Goal: Information Seeking & Learning: Learn about a topic

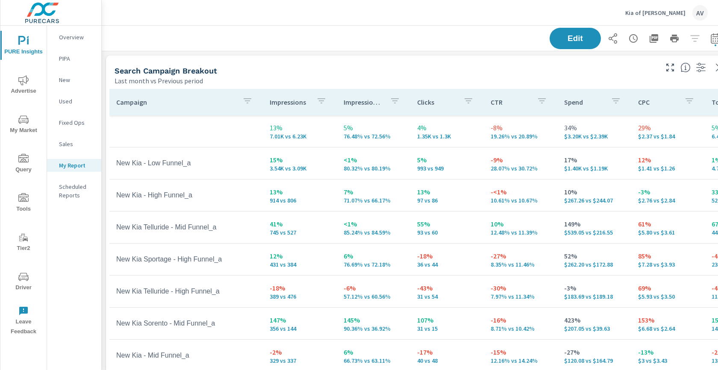
scroll to position [1297, 648]
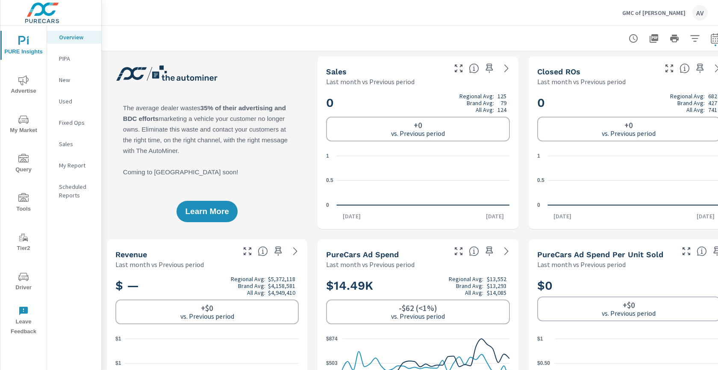
scroll to position [0, 0]
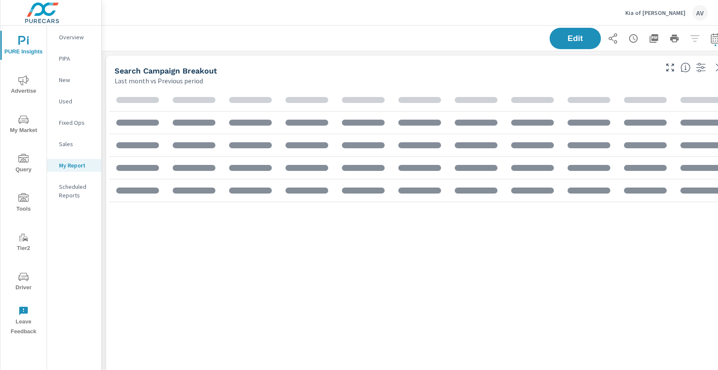
scroll to position [1283, 633]
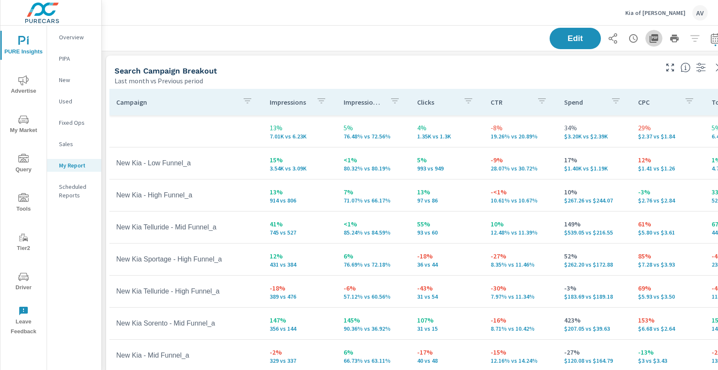
click at [654, 38] on icon "button" at bounding box center [654, 38] width 10 height 10
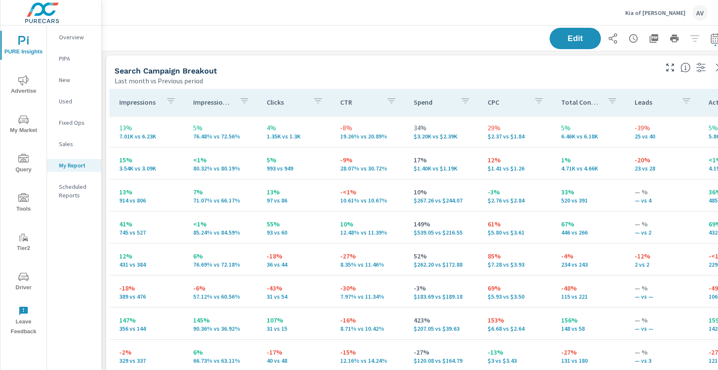
scroll to position [0, 151]
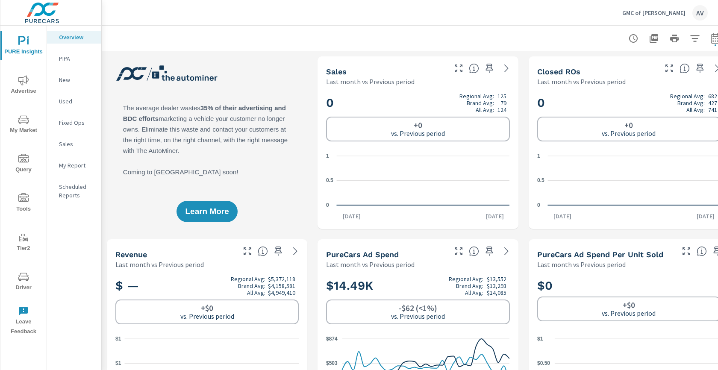
scroll to position [0, 0]
click at [70, 168] on p "My Report" at bounding box center [76, 165] width 35 height 9
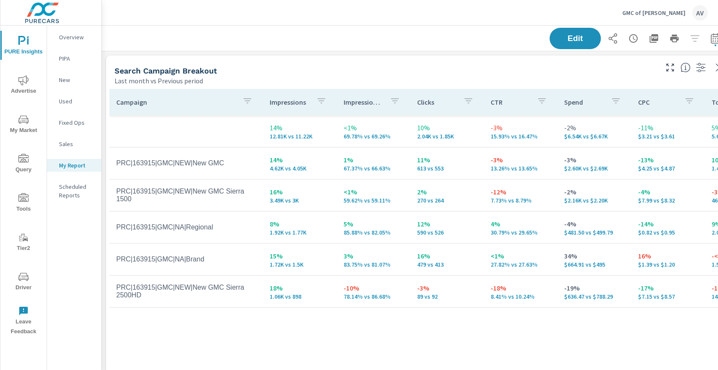
scroll to position [1002, 648]
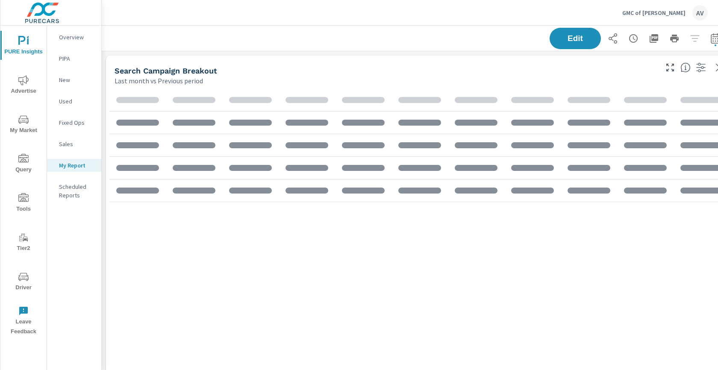
scroll to position [988, 633]
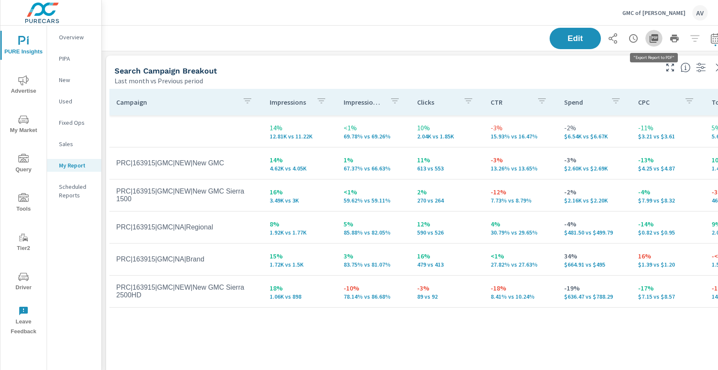
click at [654, 38] on icon "button" at bounding box center [654, 38] width 10 height 10
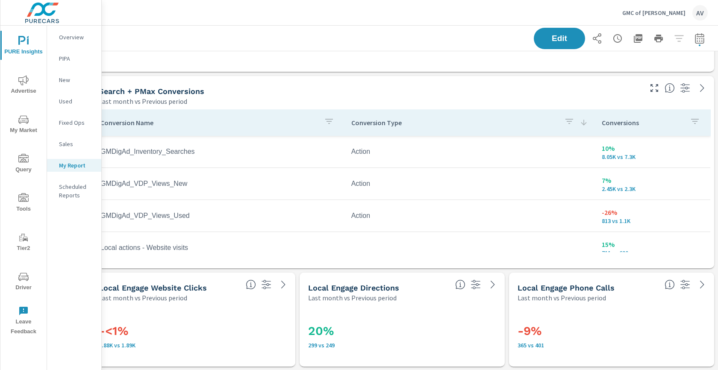
scroll to position [668, 16]
click at [704, 39] on icon "button" at bounding box center [699, 38] width 9 height 10
select select "Last month"
select select "Previous period"
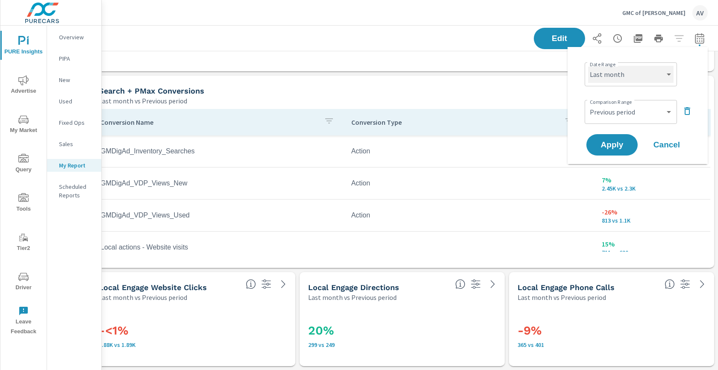
click at [625, 79] on select "Custom [DATE] Last week Last 7 days Last 14 days Last 30 days Last 45 days Last…" at bounding box center [630, 74] width 85 height 17
click at [588, 66] on select "Custom [DATE] Last week Last 7 days Last 14 days Last 30 days Last 45 days Last…" at bounding box center [630, 74] width 85 height 17
select select "Month to date"
click at [627, 116] on select "Custom Previous period Previous month Previous year" at bounding box center [630, 111] width 85 height 17
click at [588, 103] on select "Custom Previous period Previous month Previous year" at bounding box center [630, 111] width 85 height 17
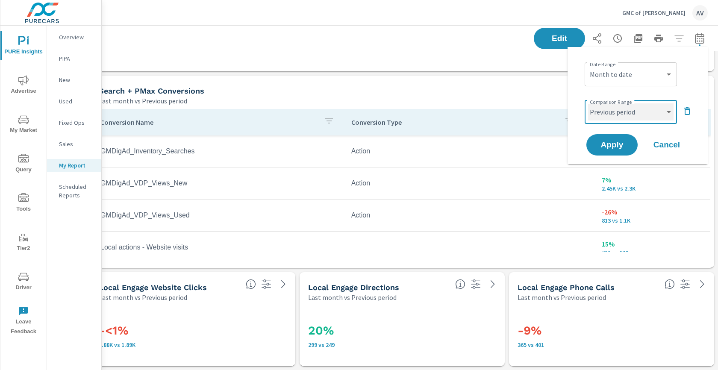
select select "Previous month"
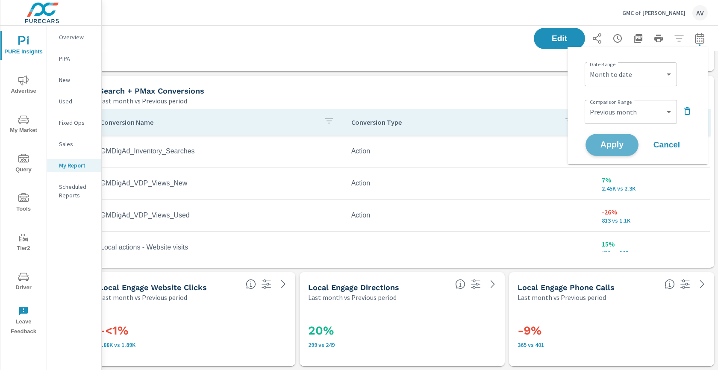
click at [613, 144] on span "Apply" at bounding box center [612, 145] width 35 height 8
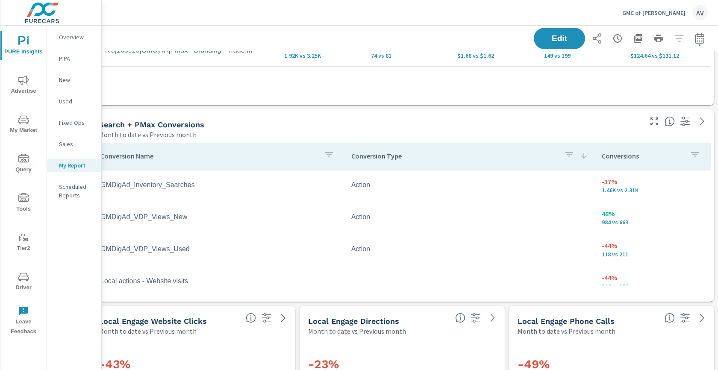
scroll to position [632, 16]
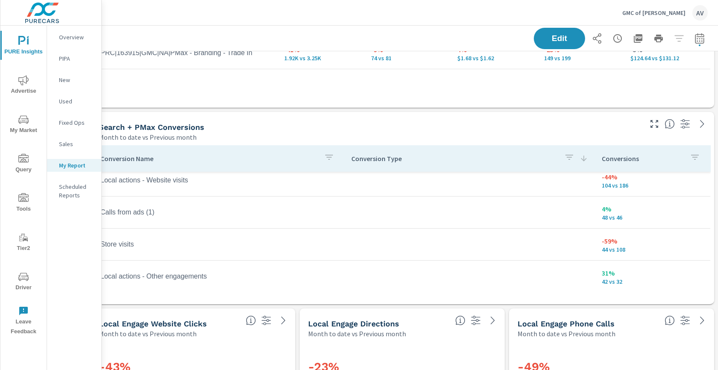
scroll to position [104, 0]
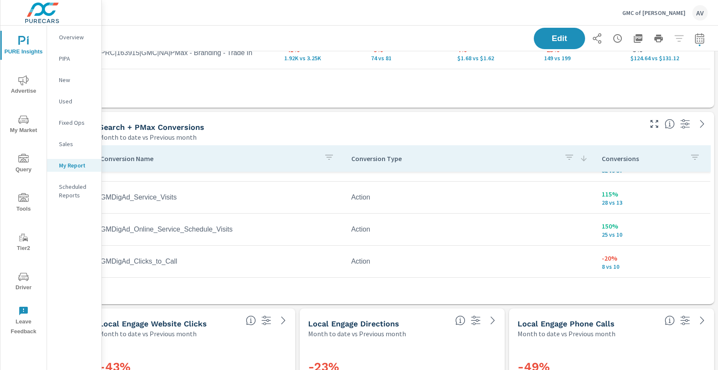
scroll to position [249, 0]
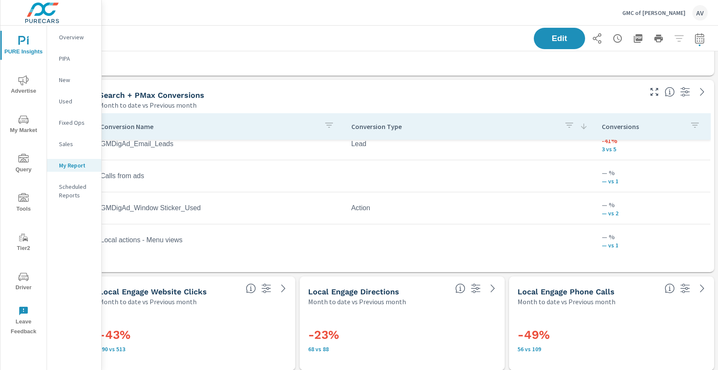
scroll to position [664, 16]
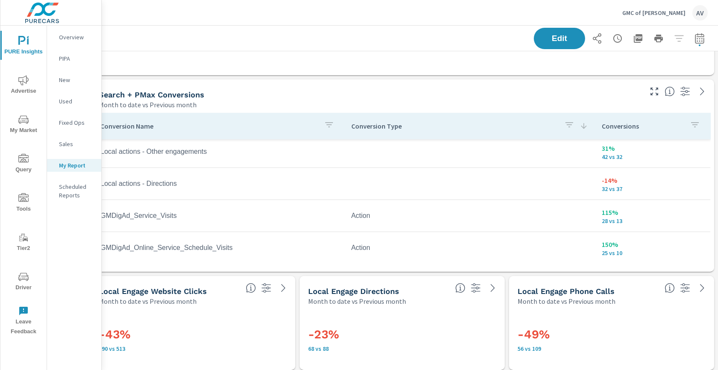
scroll to position [63, 0]
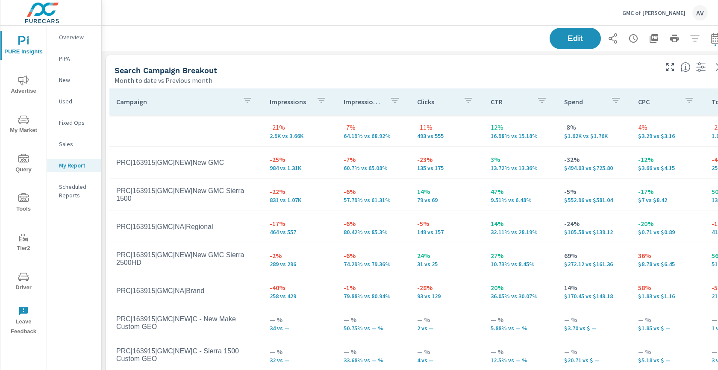
click at [307, 78] on div "Month to date vs Previous month" at bounding box center [386, 80] width 542 height 10
click at [20, 86] on span "Advertise" at bounding box center [23, 85] width 41 height 21
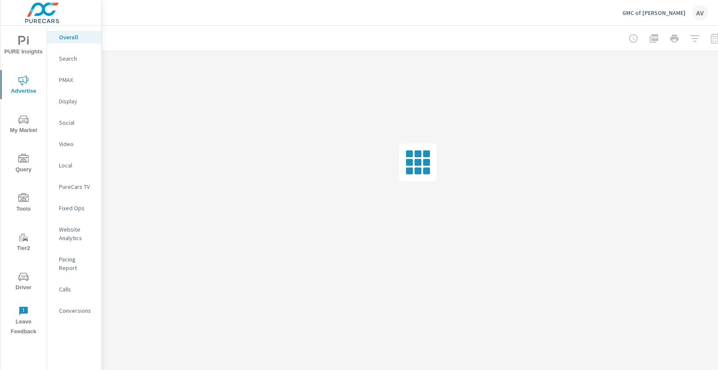
click at [22, 121] on icon "nav menu" at bounding box center [23, 120] width 10 height 10
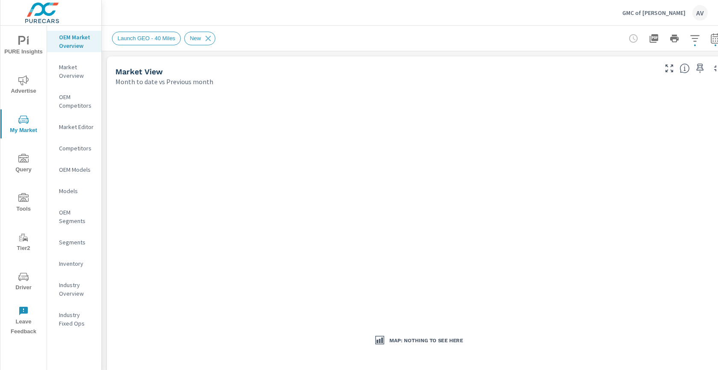
click at [71, 70] on p "Market Overview" at bounding box center [76, 71] width 35 height 17
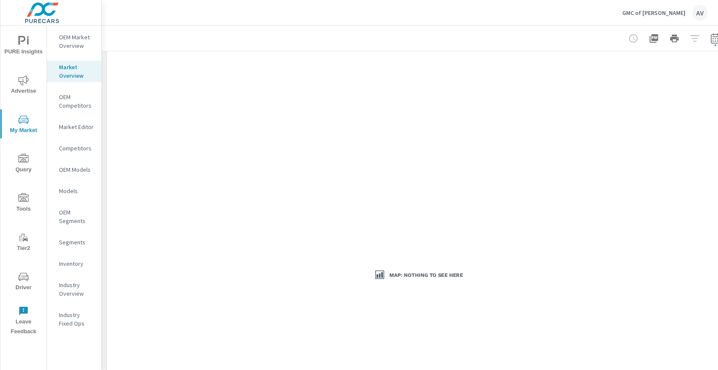
scroll to position [76, 0]
click at [24, 284] on span "Driver" at bounding box center [23, 282] width 41 height 21
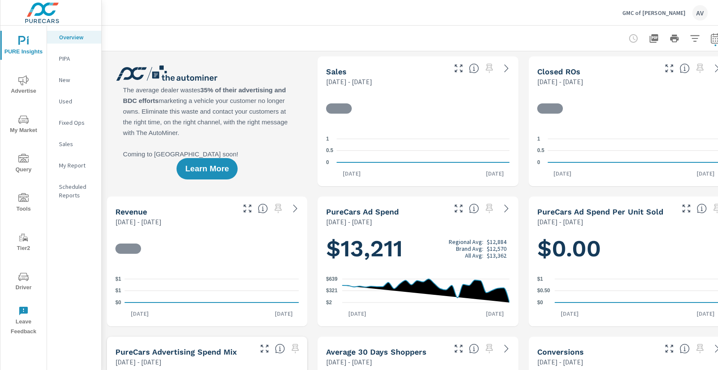
scroll to position [0, 0]
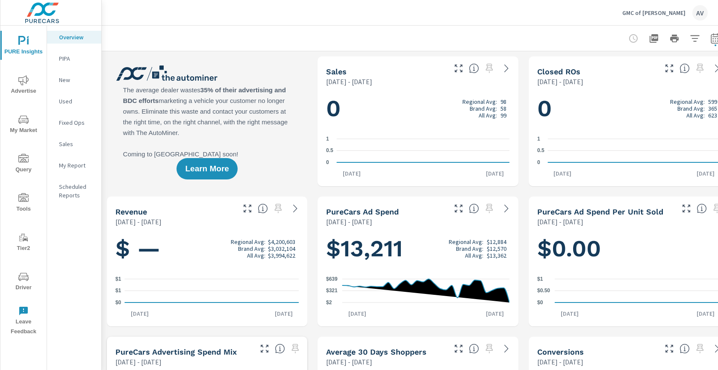
click at [69, 77] on p "New" at bounding box center [76, 80] width 35 height 9
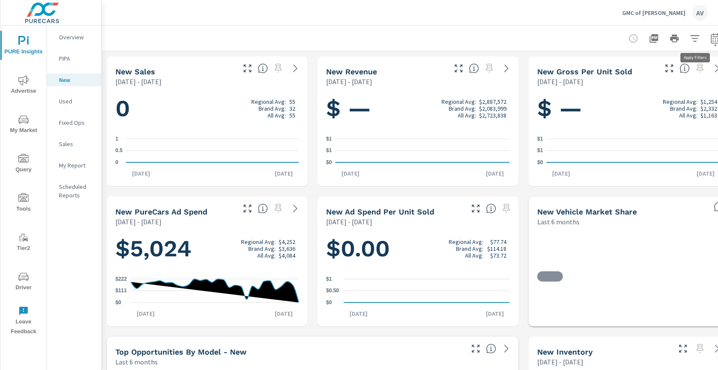
scroll to position [0, 0]
click at [716, 38] on icon "button" at bounding box center [715, 38] width 10 height 10
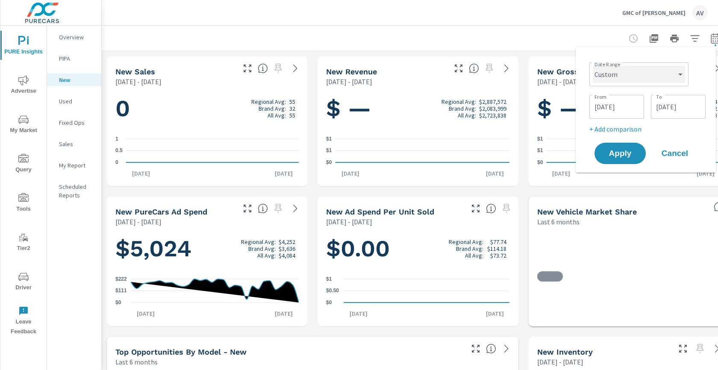
click at [649, 76] on select "Custom Yesterday Last week Last 7 days Last 14 days Last 30 days Last 45 days L…" at bounding box center [639, 74] width 92 height 17
click at [593, 66] on select "Custom Yesterday Last week Last 7 days Last 14 days Last 30 days Last 45 days L…" at bounding box center [639, 74] width 92 height 17
select select "Last month"
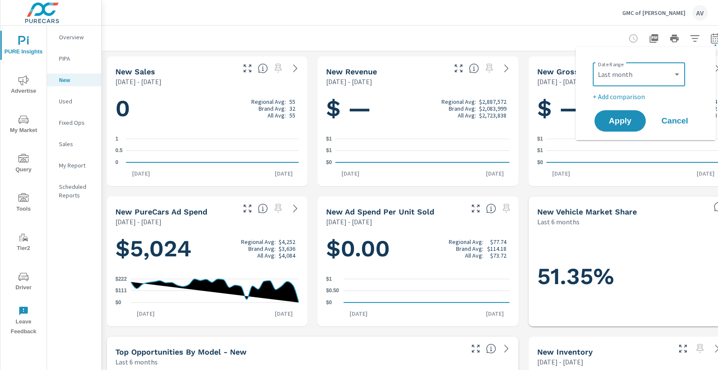
click at [624, 96] on p "+ Add comparison" at bounding box center [647, 96] width 109 height 10
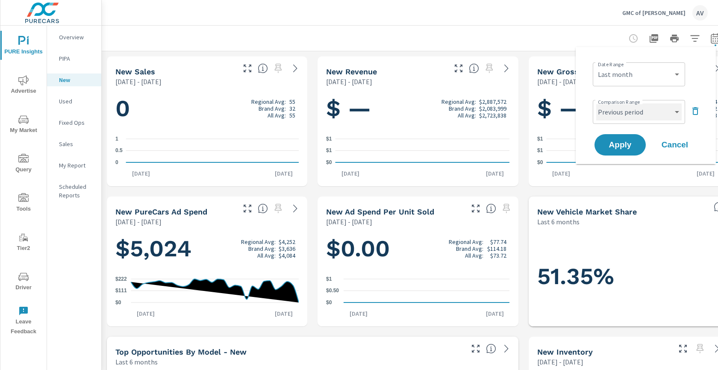
click at [623, 115] on select "Custom Previous period Previous month Previous year" at bounding box center [638, 111] width 85 height 17
click at [596, 103] on select "Custom Previous period Previous month Previous year" at bounding box center [638, 111] width 85 height 17
select select "Previous year"
click at [624, 138] on button "Apply" at bounding box center [620, 145] width 53 height 22
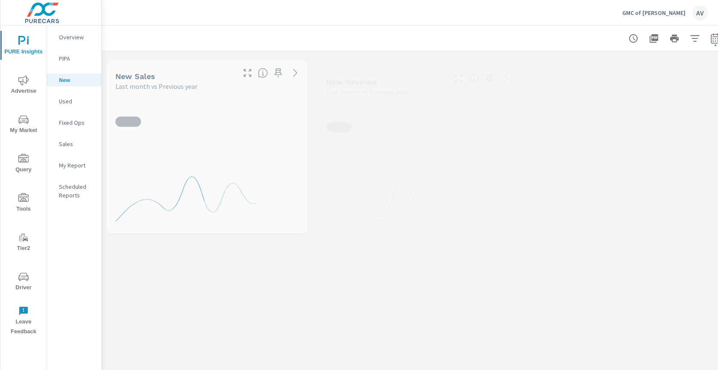
scroll to position [0, 0]
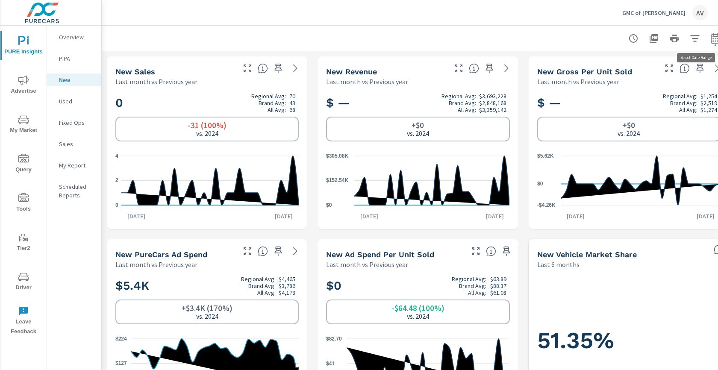
click at [716, 40] on icon "button" at bounding box center [715, 38] width 10 height 10
select select "Last month"
select select "Previous year"
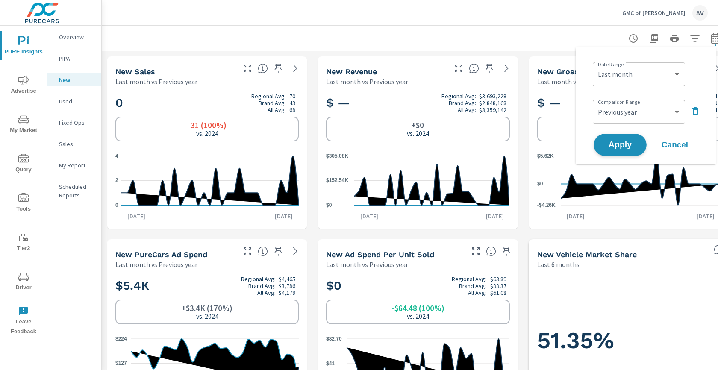
click at [631, 146] on span "Apply" at bounding box center [620, 145] width 35 height 8
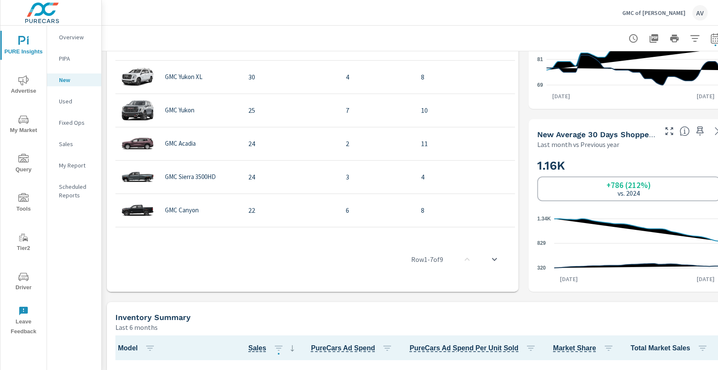
scroll to position [55, 0]
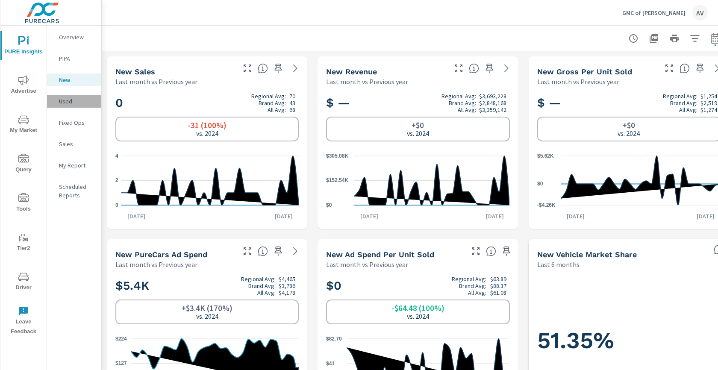
click at [65, 99] on p "Used" at bounding box center [76, 101] width 35 height 9
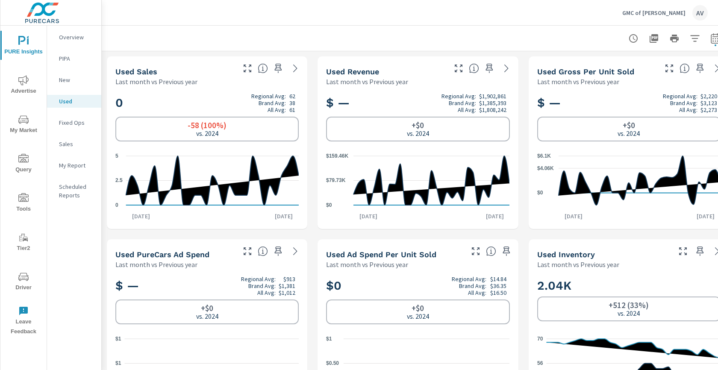
scroll to position [0, 0]
click at [65, 83] on p "New" at bounding box center [76, 80] width 35 height 9
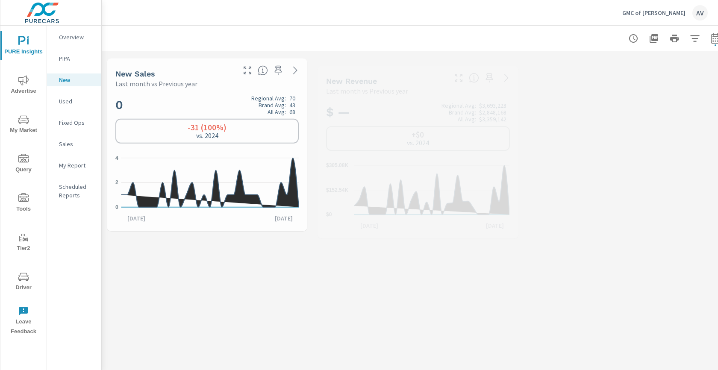
scroll to position [55, 0]
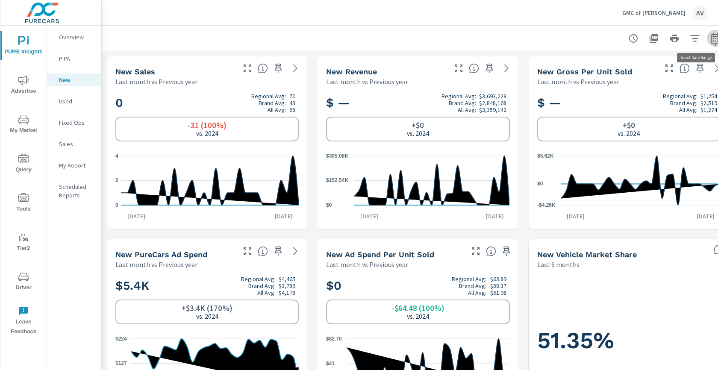
click at [716, 39] on icon "button" at bounding box center [715, 38] width 10 height 10
select select "Last month"
select select "Previous year"
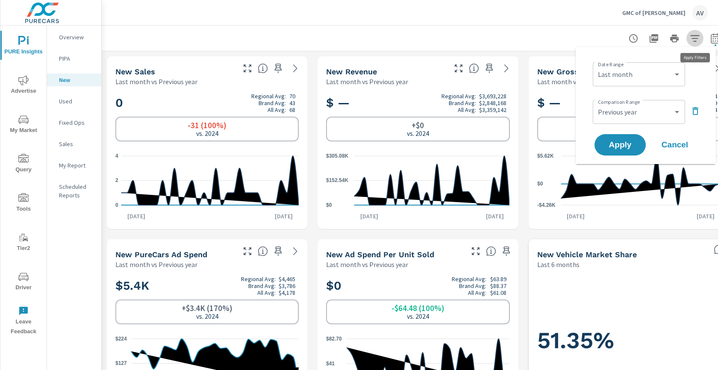
click at [696, 35] on icon "button" at bounding box center [694, 38] width 9 height 6
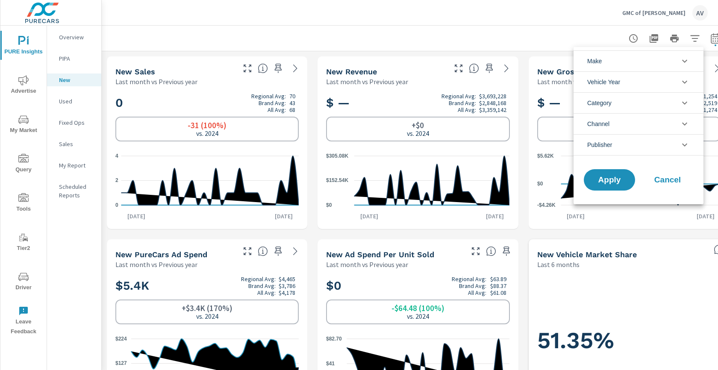
click at [645, 51] on li "Make" at bounding box center [639, 60] width 130 height 21
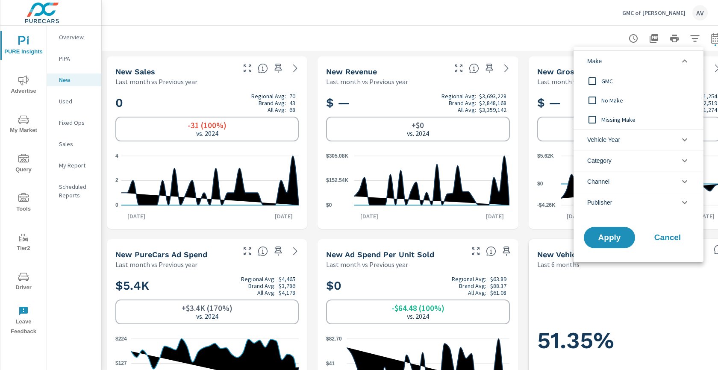
click at [645, 51] on li "Make" at bounding box center [639, 60] width 130 height 21
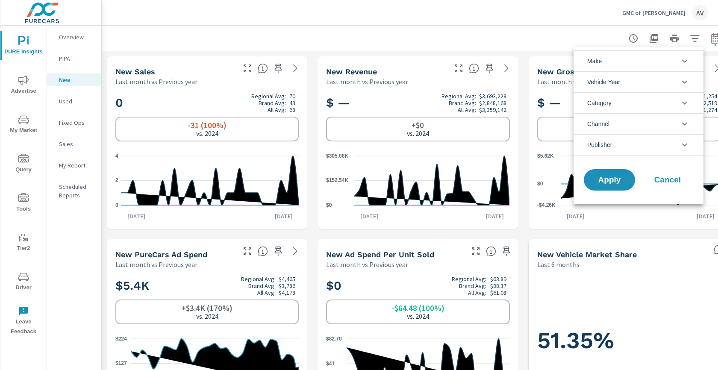
click at [619, 104] on li "Category" at bounding box center [639, 102] width 130 height 21
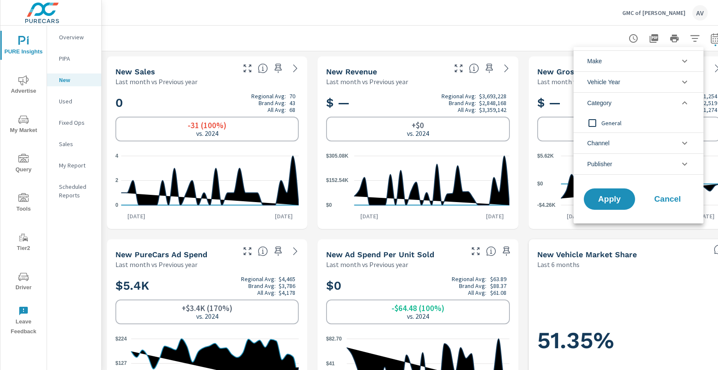
click at [619, 104] on li "Category" at bounding box center [639, 102] width 130 height 21
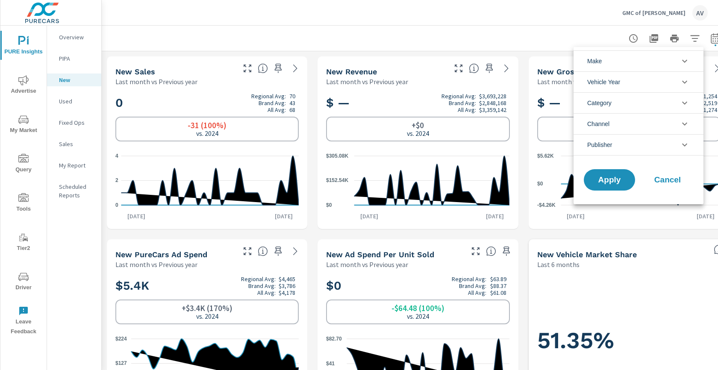
click at [479, 35] on div at bounding box center [359, 185] width 718 height 370
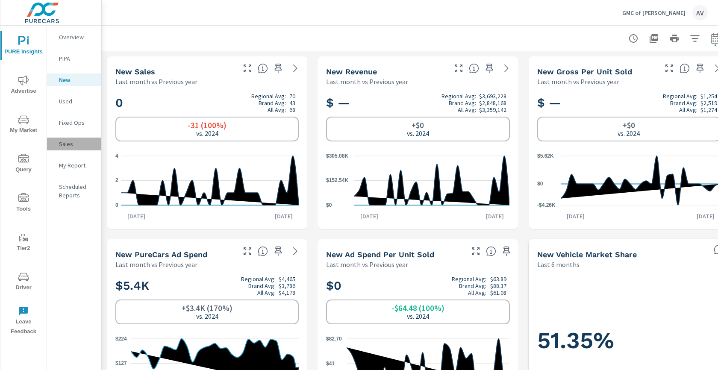
click at [67, 144] on p "Sales" at bounding box center [76, 144] width 35 height 9
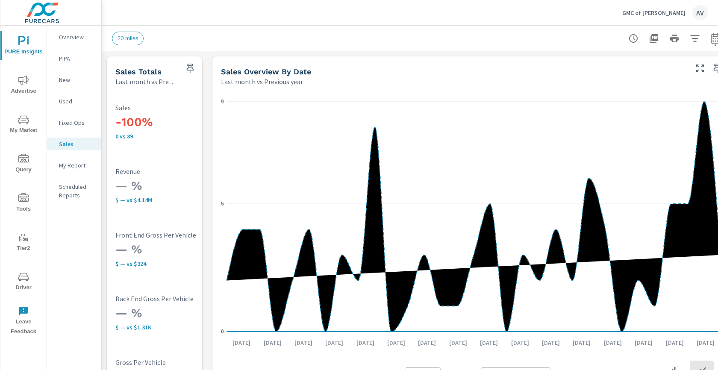
scroll to position [0, 0]
click at [21, 116] on icon "nav menu" at bounding box center [23, 120] width 10 height 10
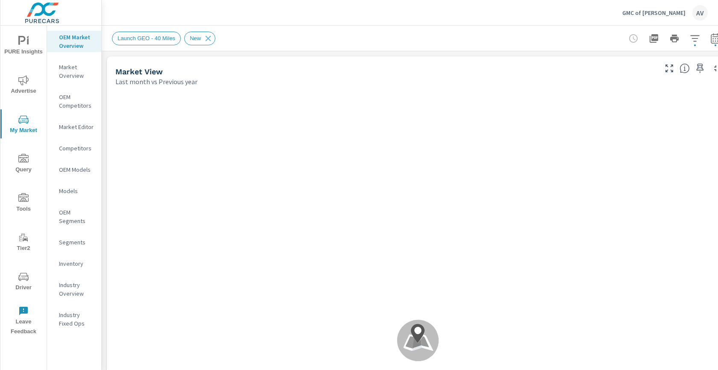
click at [20, 83] on icon "nav menu" at bounding box center [23, 80] width 10 height 10
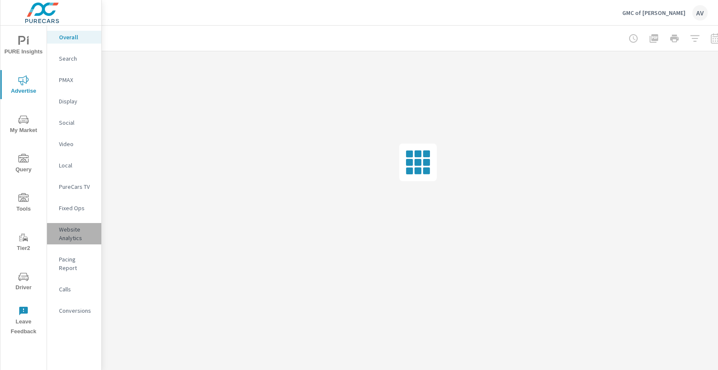
click at [74, 228] on p "Website Analytics" at bounding box center [76, 233] width 35 height 17
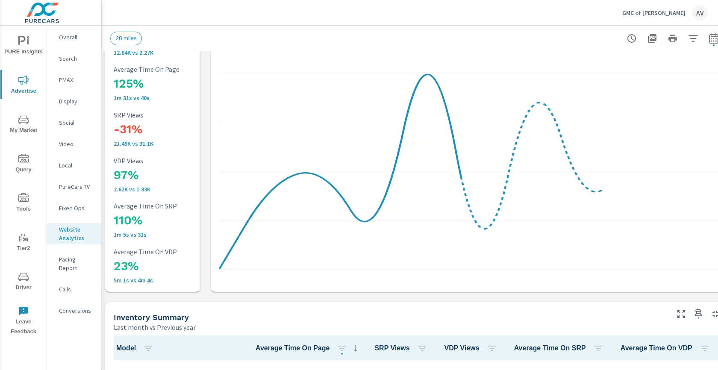
scroll to position [110, 2]
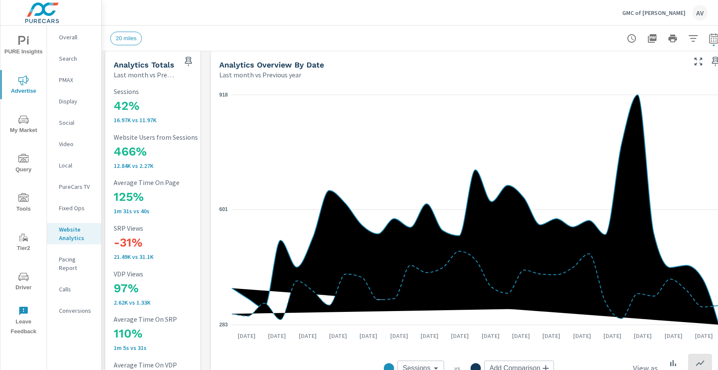
scroll to position [0, 2]
